Goal: Book appointment/travel/reservation

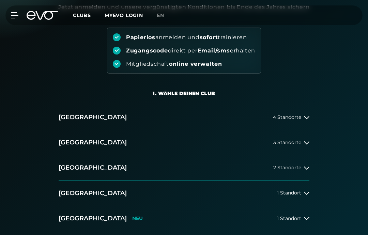
scroll to position [71, 0]
click at [296, 166] on span "2 Standorte" at bounding box center [288, 167] width 28 height 5
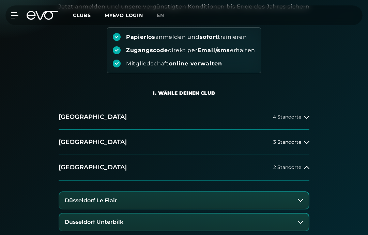
click at [297, 165] on span "2 Standorte" at bounding box center [288, 167] width 28 height 5
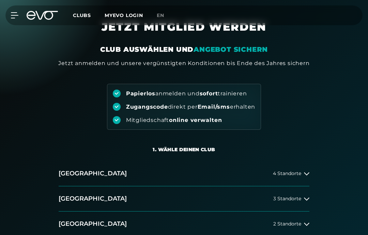
scroll to position [0, 0]
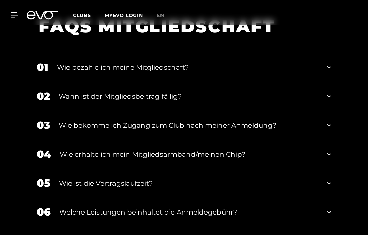
click at [328, 72] on icon at bounding box center [329, 68] width 4 height 8
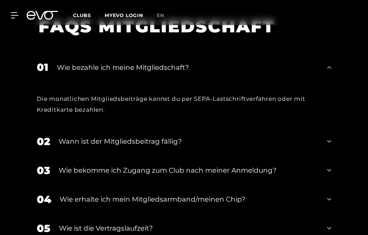
click at [327, 82] on div "01 Wie bezahle ich meine Mitgliedschaft?" at bounding box center [184, 67] width 308 height 29
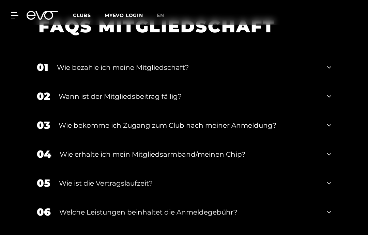
click at [330, 110] on div "02 Wann ist der Mitgliedsbeitrag fällig?" at bounding box center [184, 96] width 308 height 29
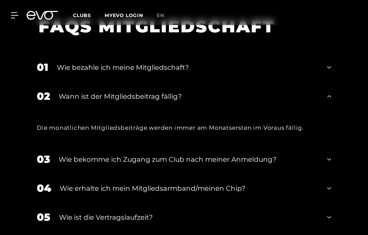
click at [327, 111] on div "02 Wann ist der Mitgliedsbeitrag fällig?" at bounding box center [184, 96] width 308 height 29
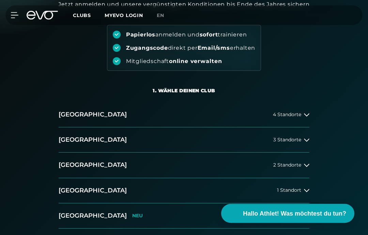
scroll to position [76, 0]
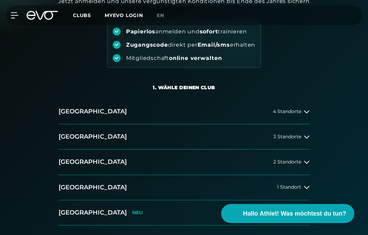
click at [296, 160] on span "2 Standorte" at bounding box center [288, 162] width 28 height 5
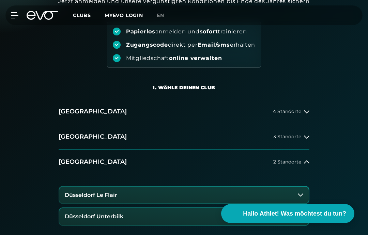
click at [293, 196] on button "Düsseldorf Le Flair" at bounding box center [184, 195] width 250 height 17
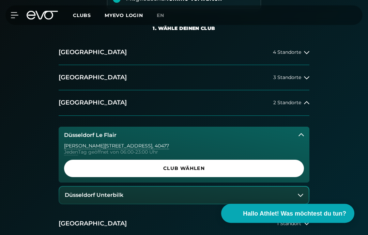
scroll to position [137, 0]
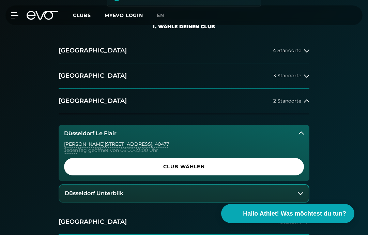
click at [301, 131] on div at bounding box center [301, 133] width 5 height 5
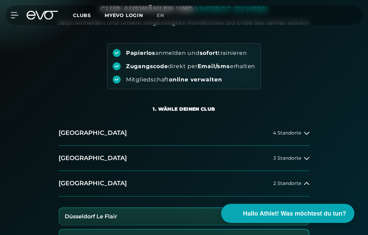
scroll to position [0, 0]
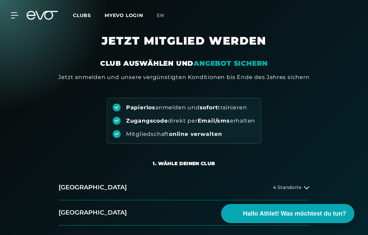
click at [10, 13] on div at bounding box center [11, 15] width 16 height 6
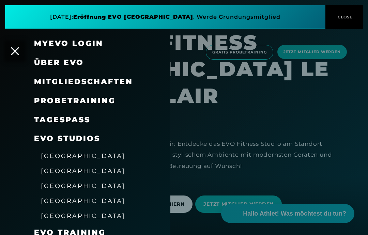
click at [47, 98] on span "Probetraining" at bounding box center [75, 100] width 82 height 9
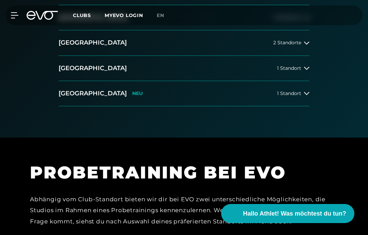
scroll to position [186, 0]
